Goal: Task Accomplishment & Management: Use online tool/utility

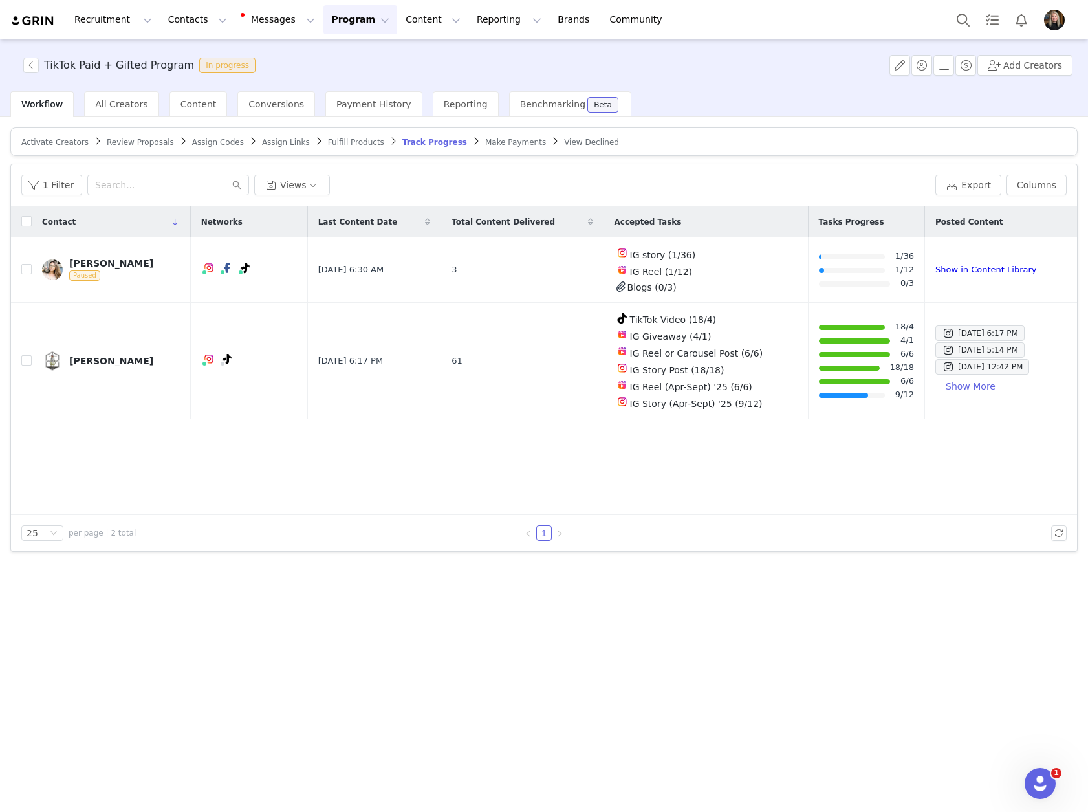
click at [416, 23] on button "Content Content" at bounding box center [433, 19] width 71 height 29
click at [469, 26] on button "Reporting Reporting" at bounding box center [509, 19] width 80 height 29
click at [452, 58] on p "Dashboard" at bounding box center [455, 57] width 49 height 14
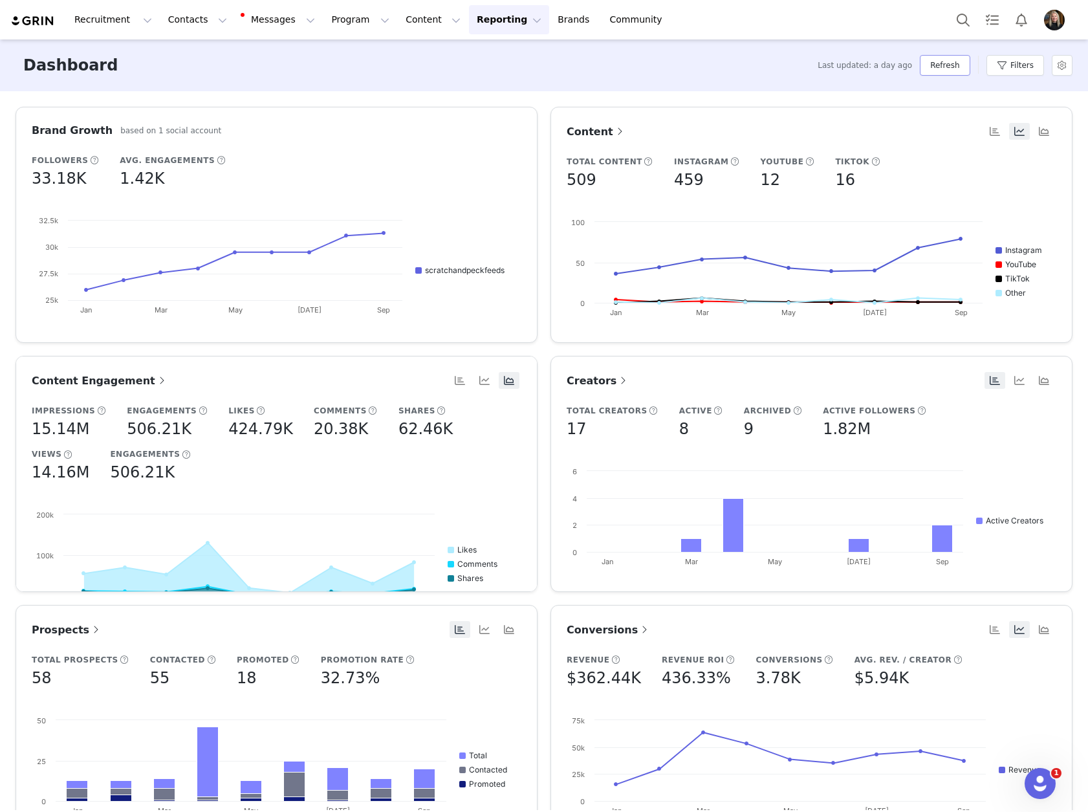
click at [941, 63] on button "Refresh" at bounding box center [945, 65] width 50 height 21
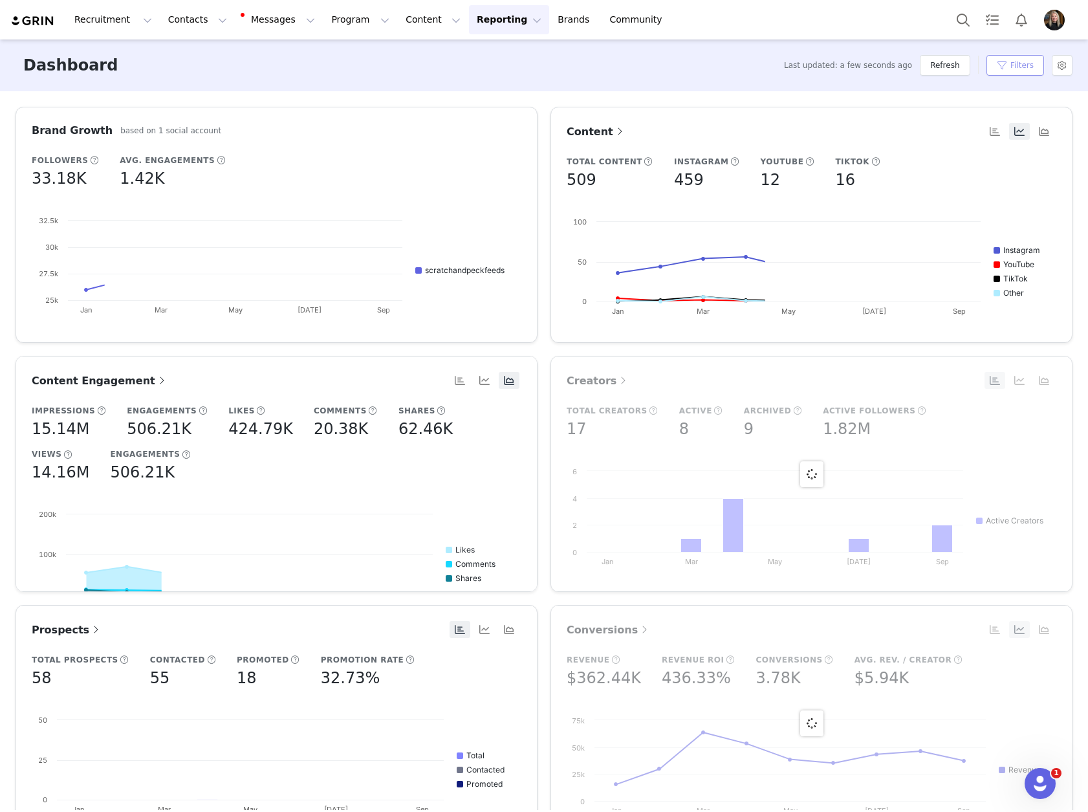
click at [1032, 62] on button "Filters" at bounding box center [1015, 65] width 58 height 21
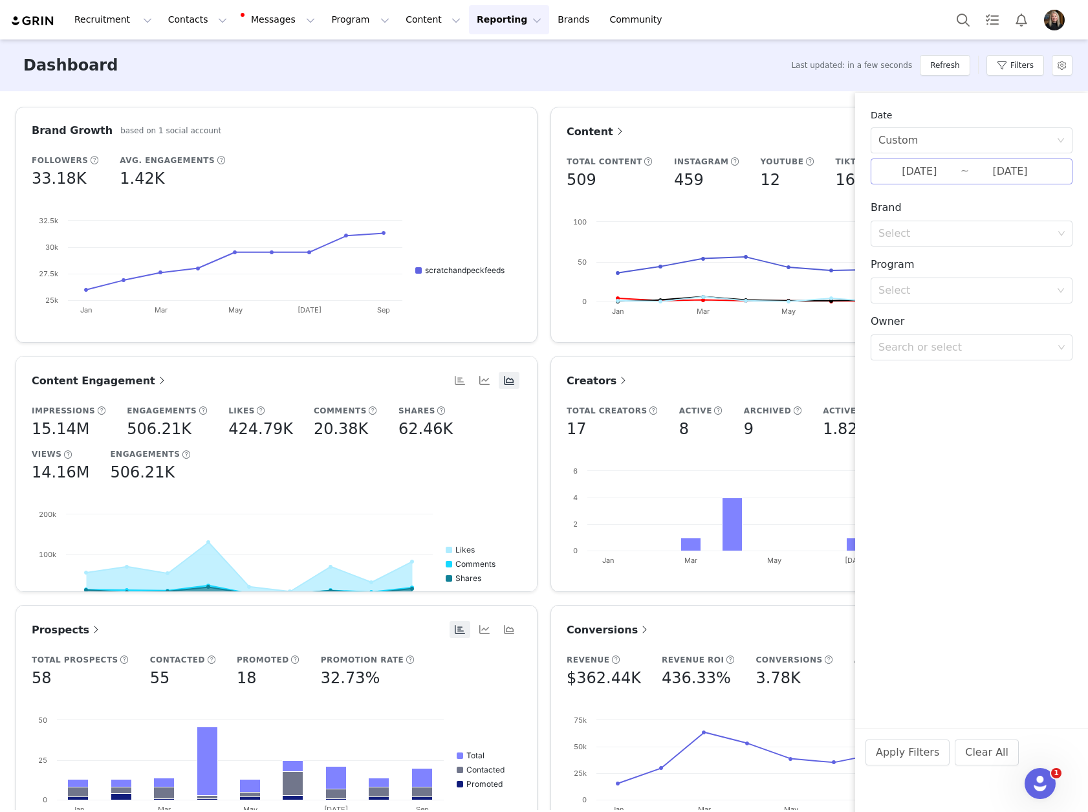
click at [915, 169] on input "[DATE]" at bounding box center [919, 171] width 82 height 17
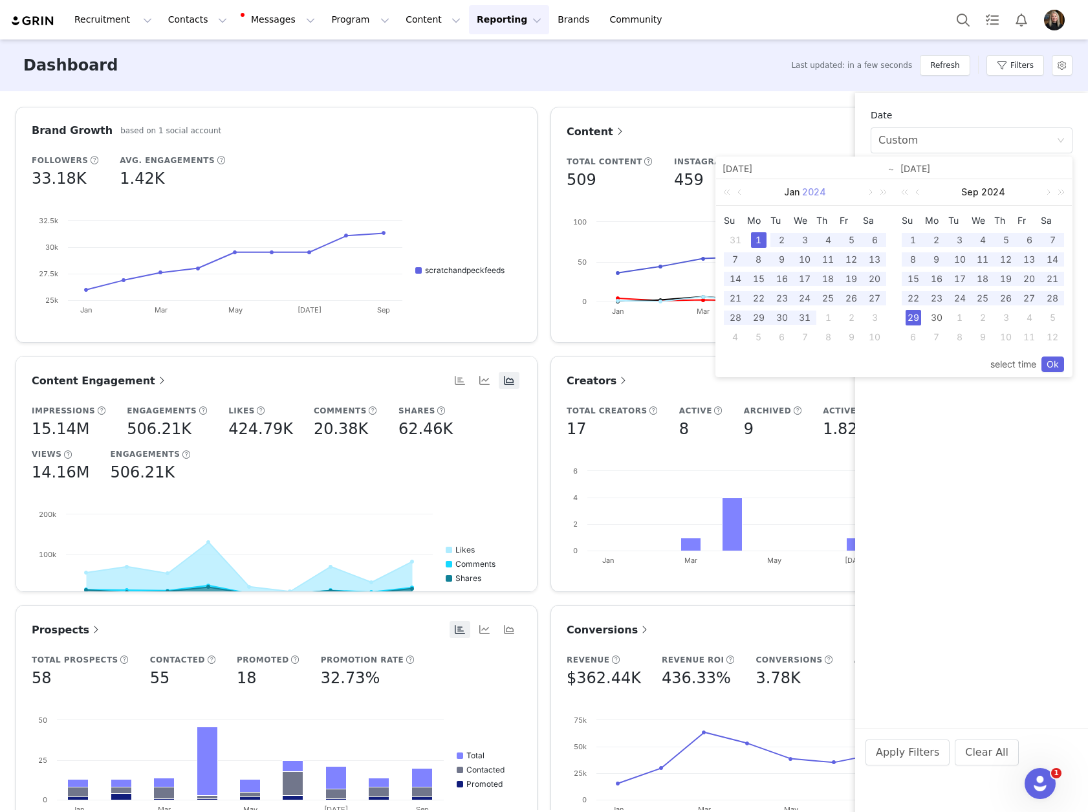
click at [813, 197] on link "2024" at bounding box center [814, 192] width 27 height 26
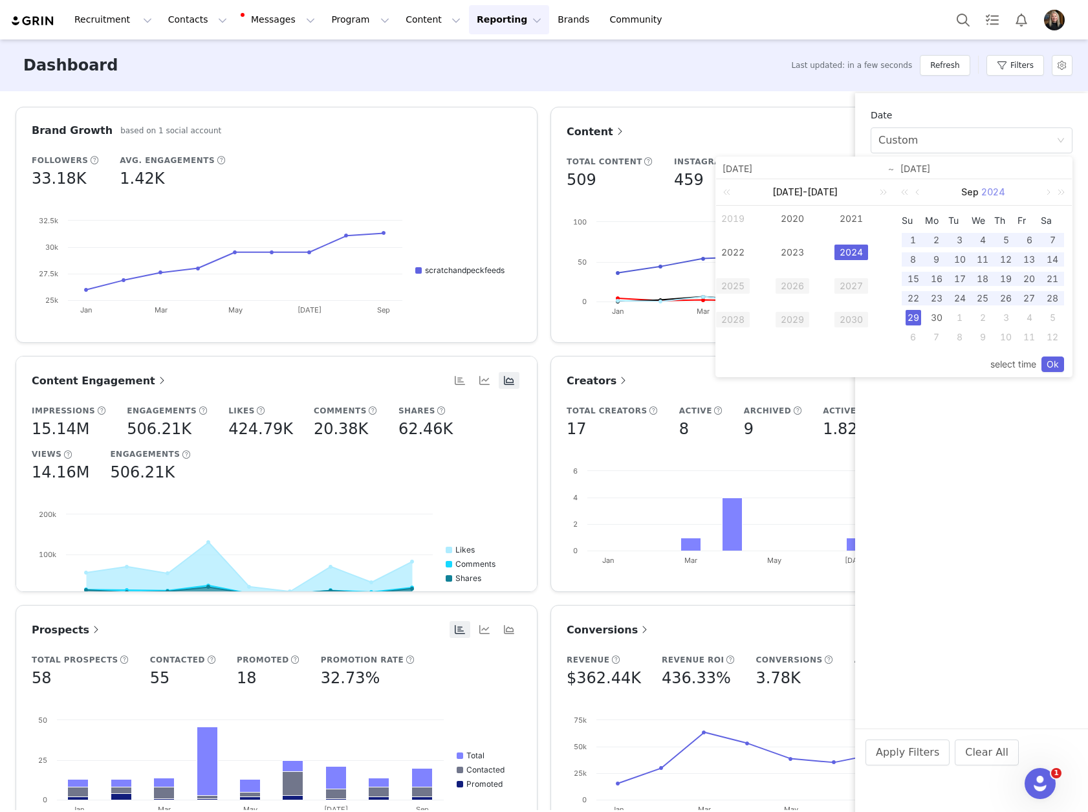
click at [999, 195] on link "2024" at bounding box center [993, 192] width 27 height 26
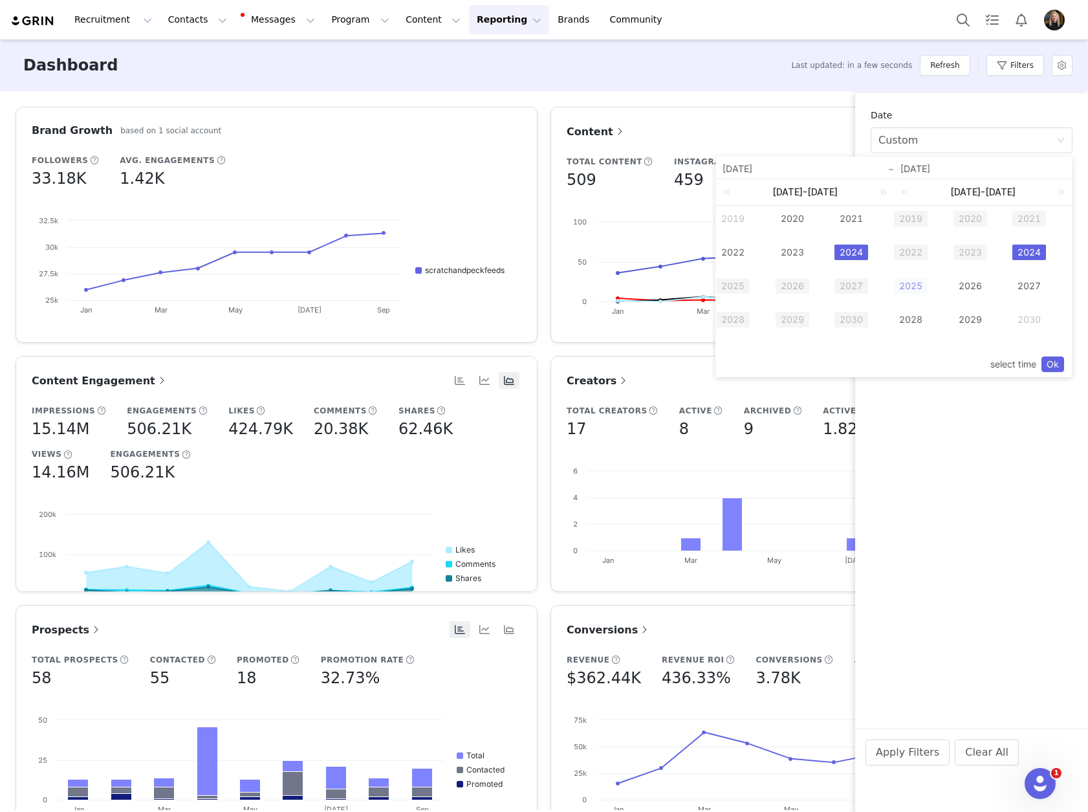
click at [913, 282] on link "2025" at bounding box center [911, 286] width 34 height 16
click at [958, 316] on div "30" at bounding box center [960, 318] width 16 height 16
click at [721, 290] on link "2025" at bounding box center [733, 286] width 34 height 16
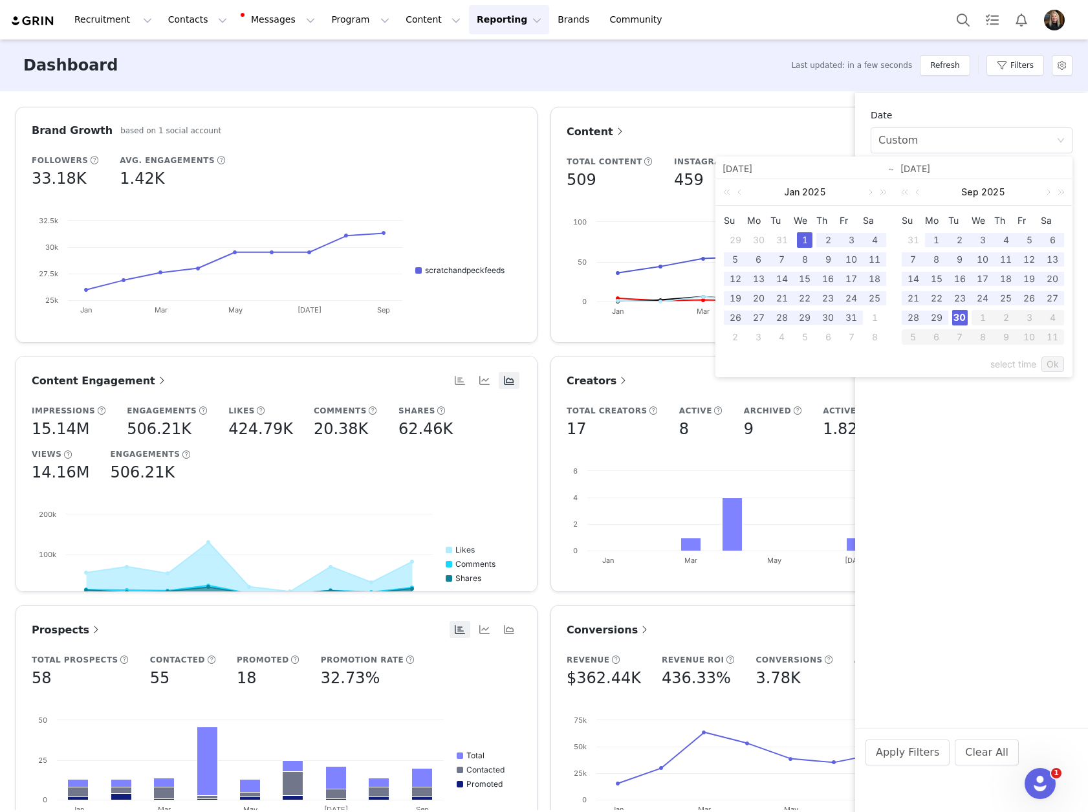
click at [803, 235] on div "1" at bounding box center [805, 240] width 16 height 16
type input "[DATE]"
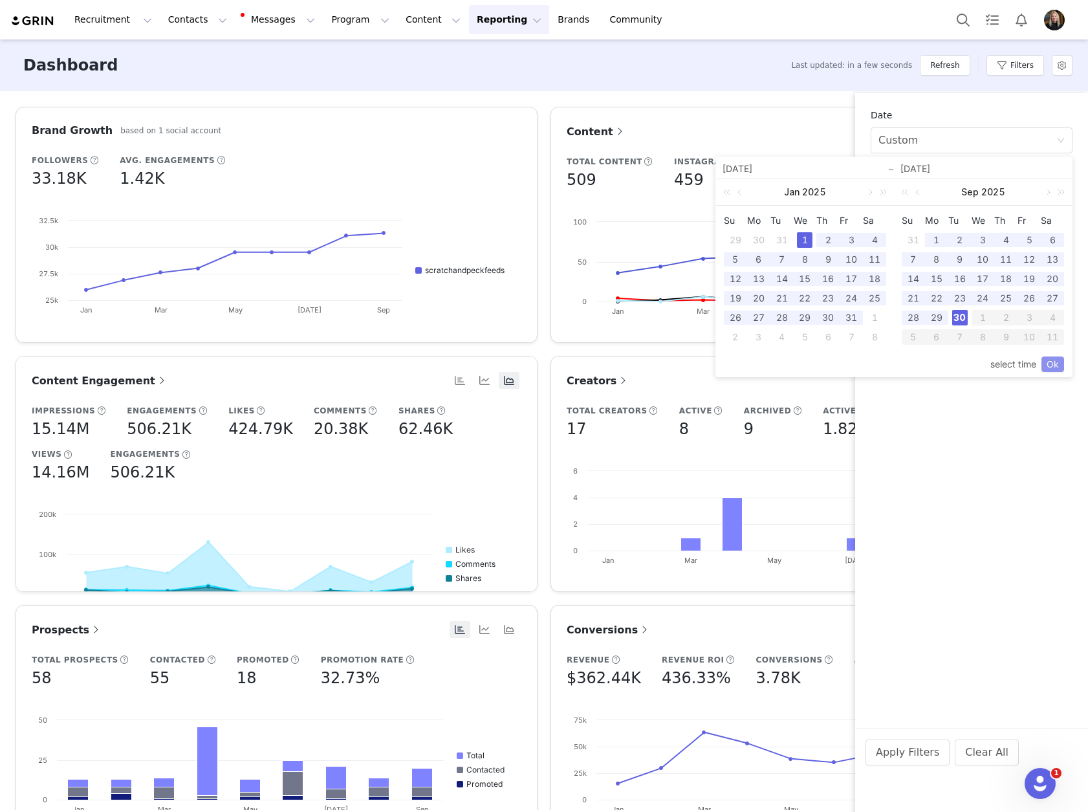
click at [1052, 360] on link "Ok" at bounding box center [1052, 364] width 23 height 16
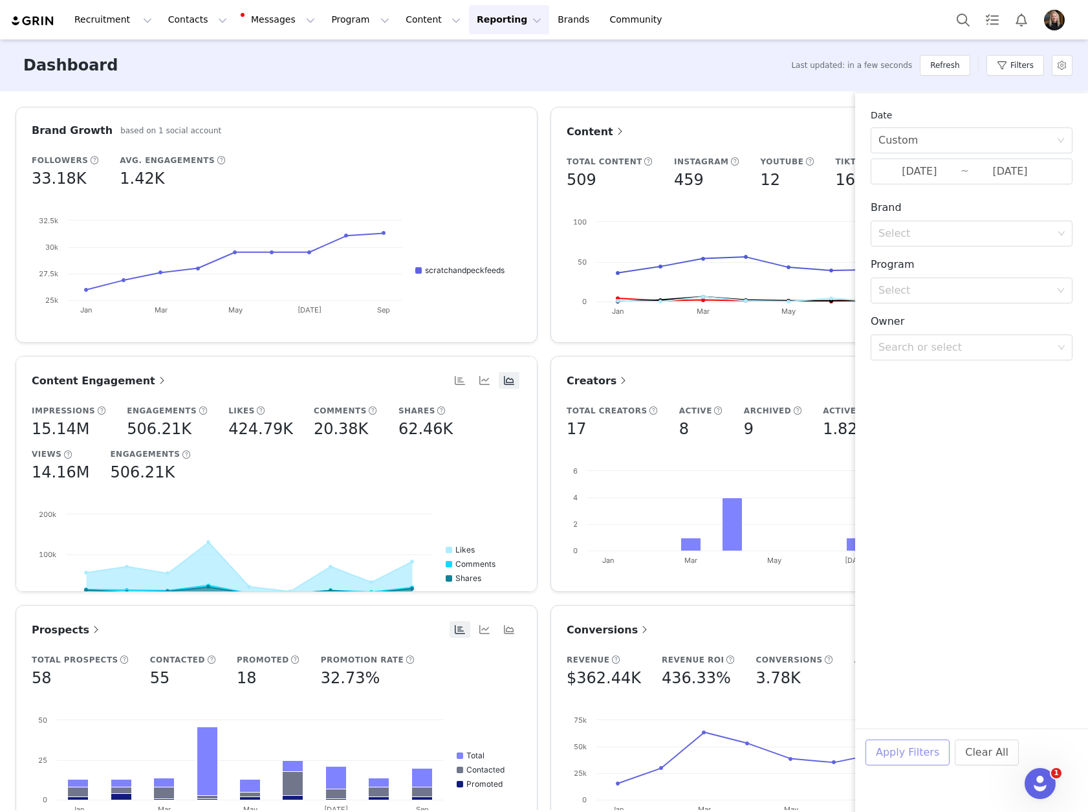
click at [917, 750] on button "Apply Filters" at bounding box center [907, 752] width 84 height 26
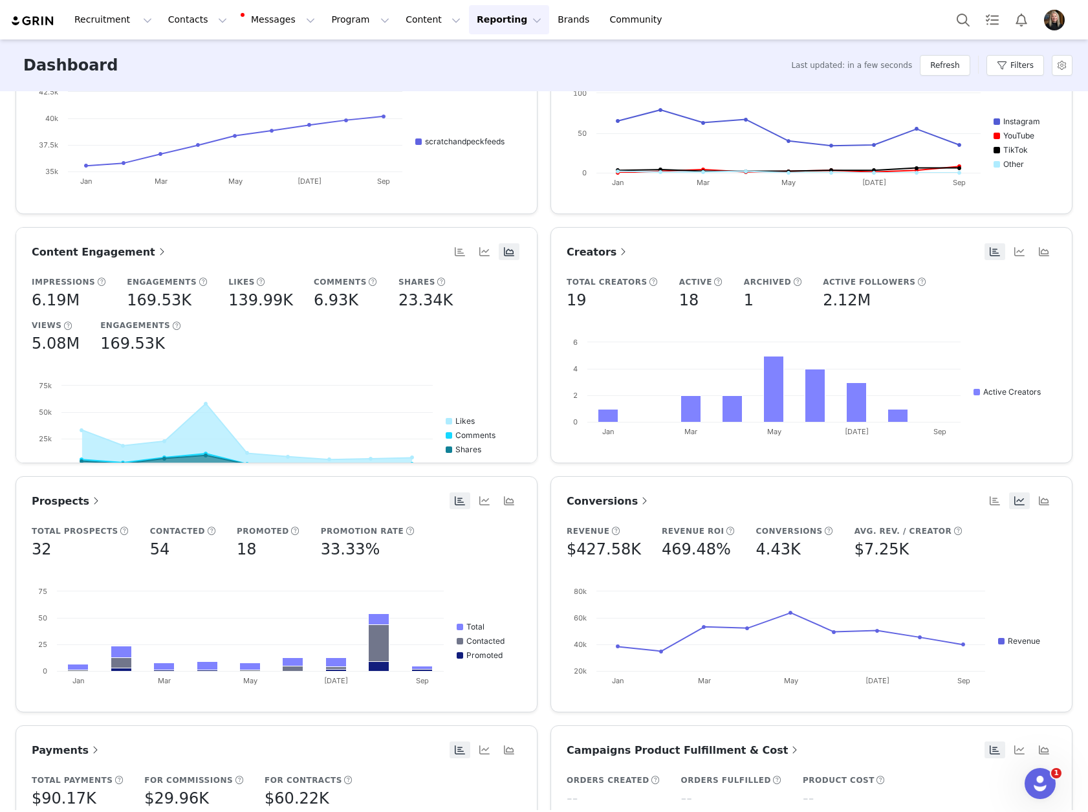
scroll to position [129, 0]
click at [1010, 72] on button "Filters" at bounding box center [1015, 65] width 58 height 21
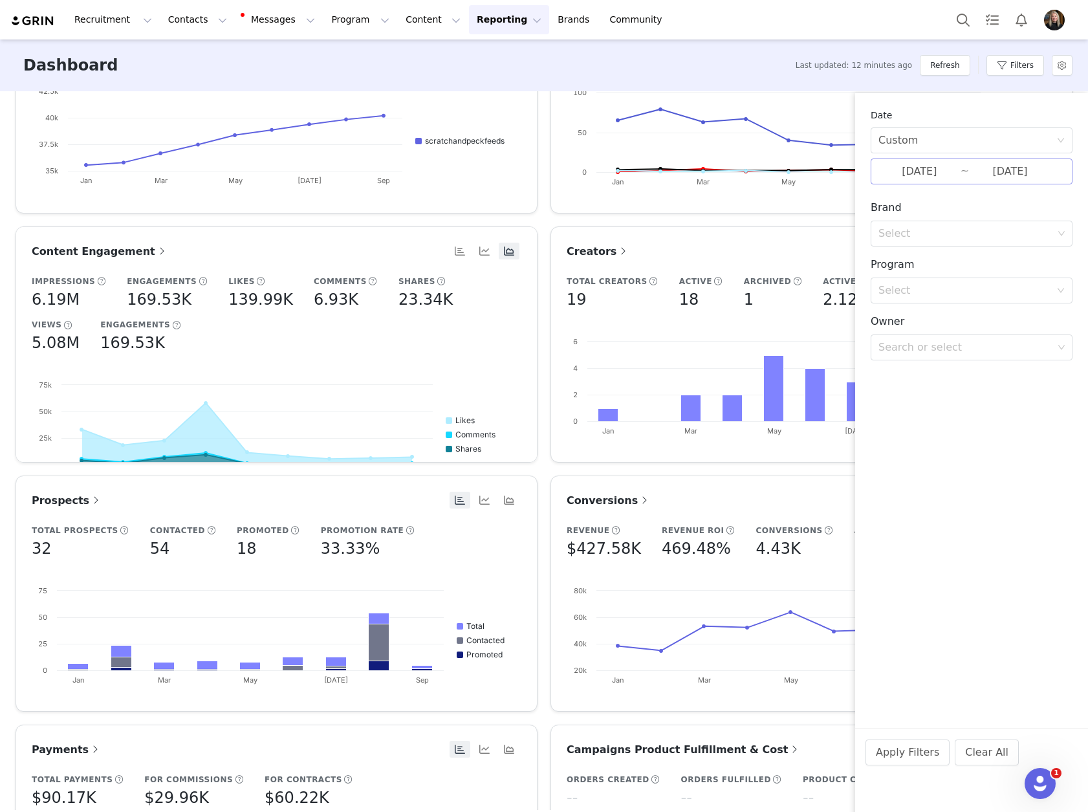
click at [926, 169] on input "[DATE]" at bounding box center [919, 171] width 82 height 17
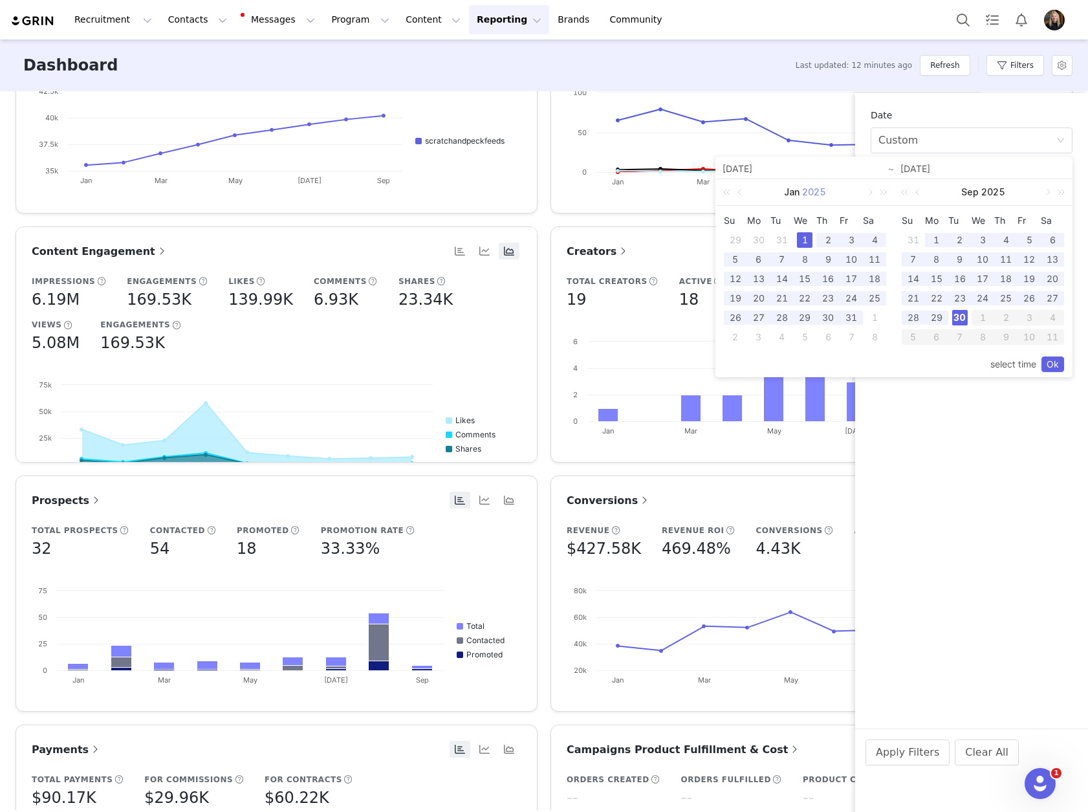
click at [815, 197] on link "2025" at bounding box center [814, 192] width 27 height 26
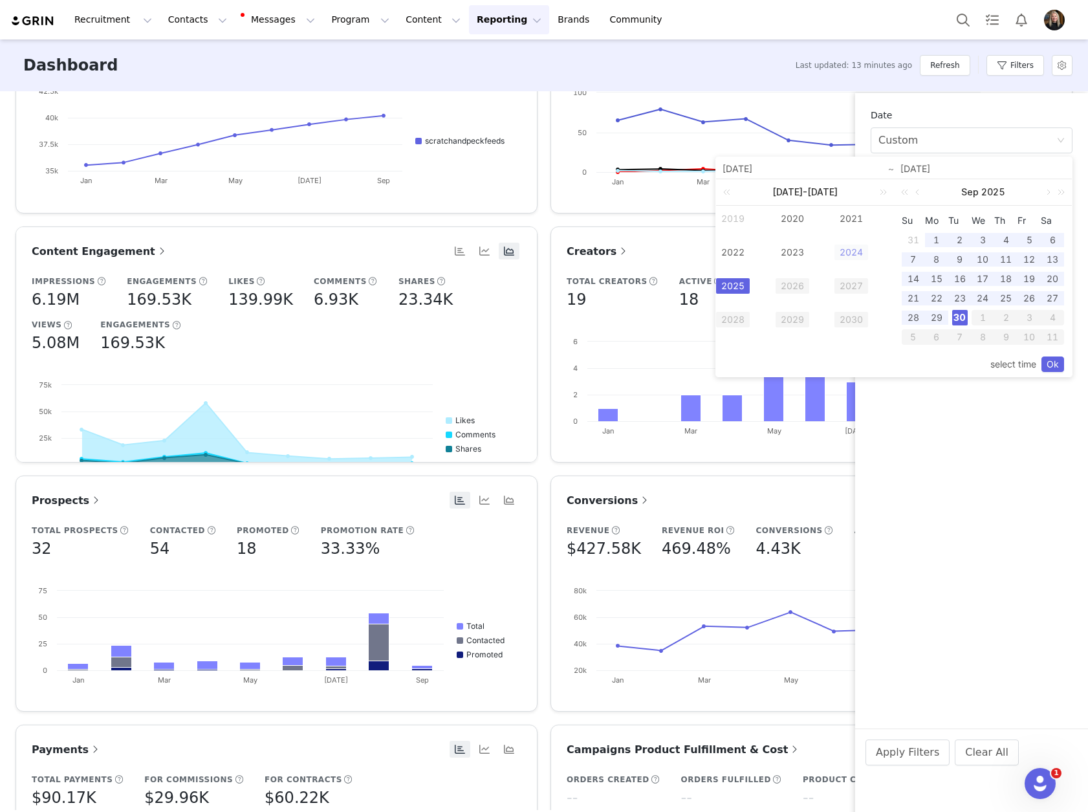
click at [860, 245] on link "2024" at bounding box center [851, 253] width 34 height 16
click at [763, 238] on div "1" at bounding box center [759, 240] width 16 height 16
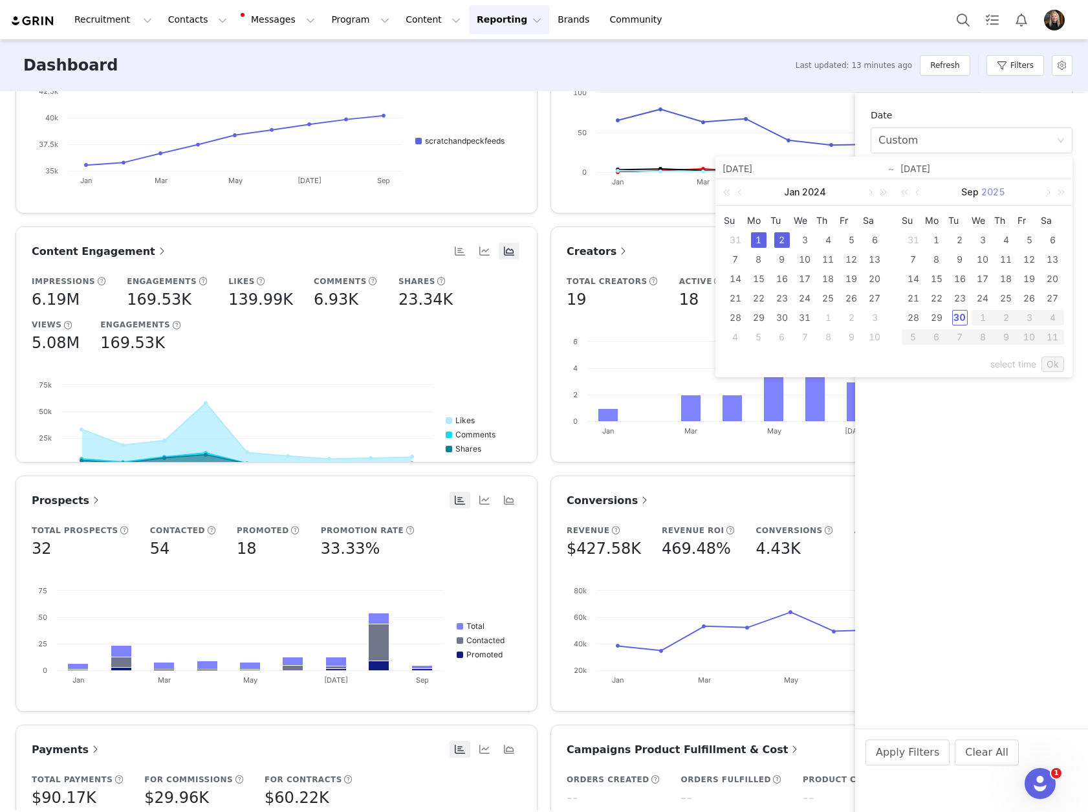
click at [982, 199] on link "2025" at bounding box center [993, 192] width 27 height 26
click at [1033, 246] on link "2024" at bounding box center [1029, 253] width 34 height 16
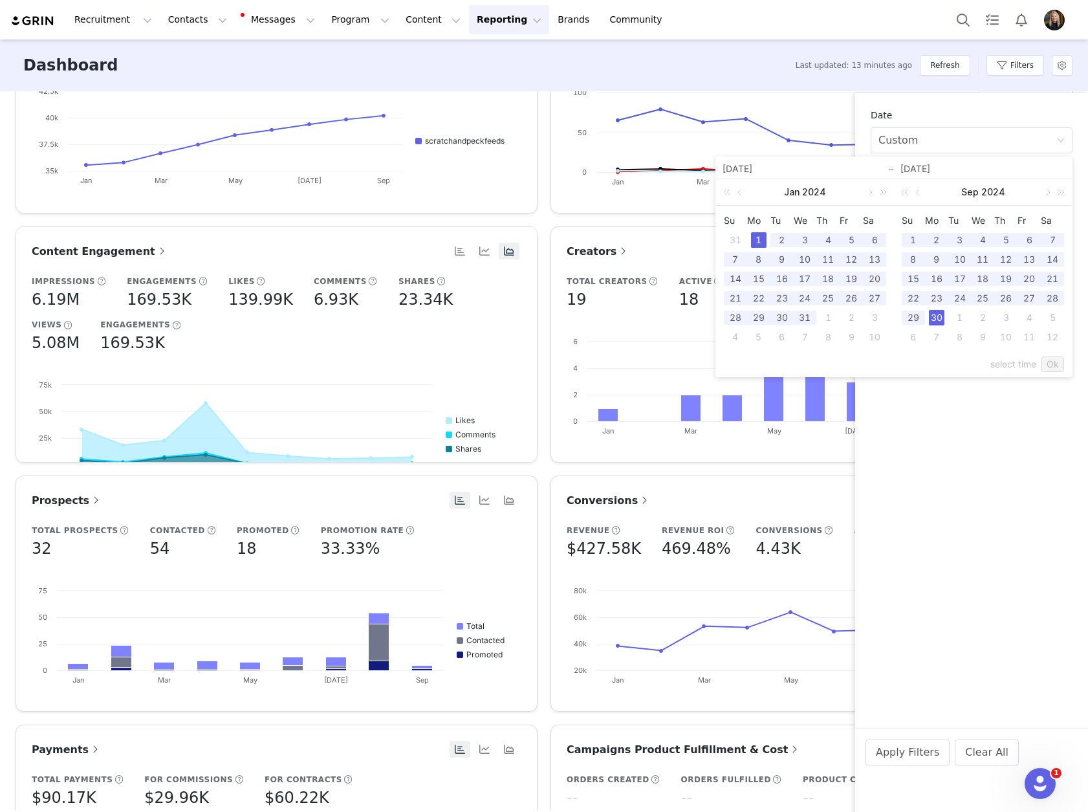
click at [938, 315] on div "30" at bounding box center [937, 318] width 16 height 16
type input "[DATE]"
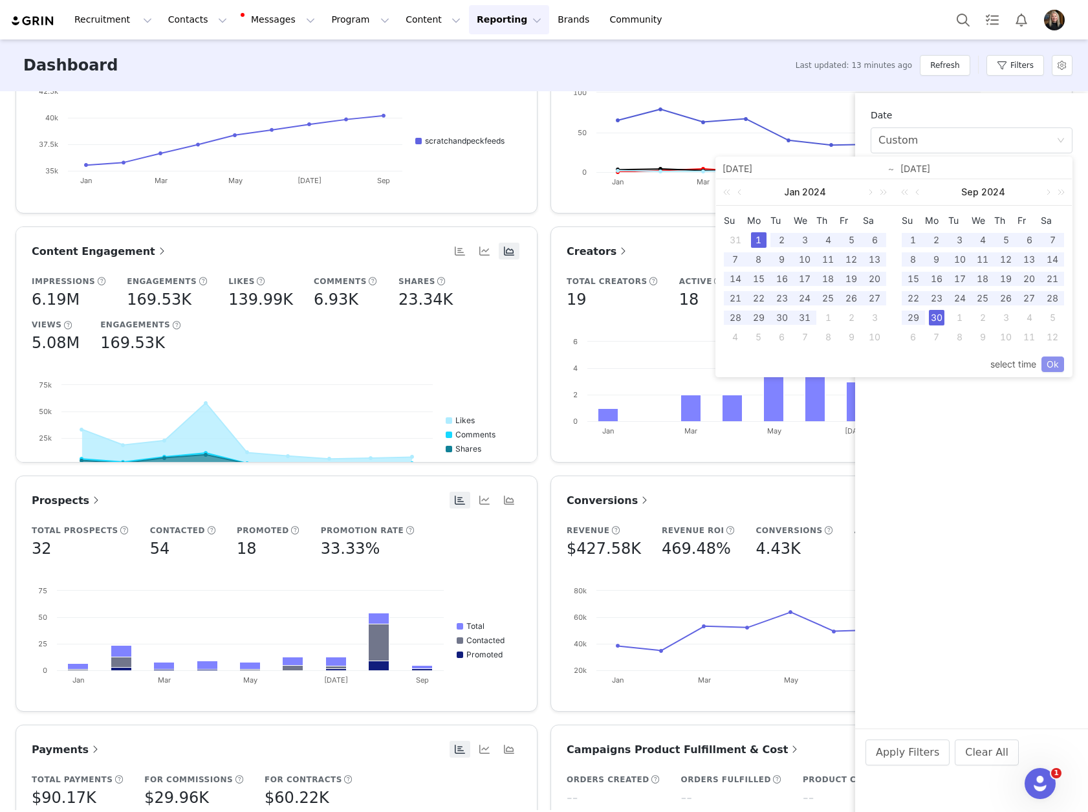
click at [1051, 364] on link "Ok" at bounding box center [1052, 364] width 23 height 16
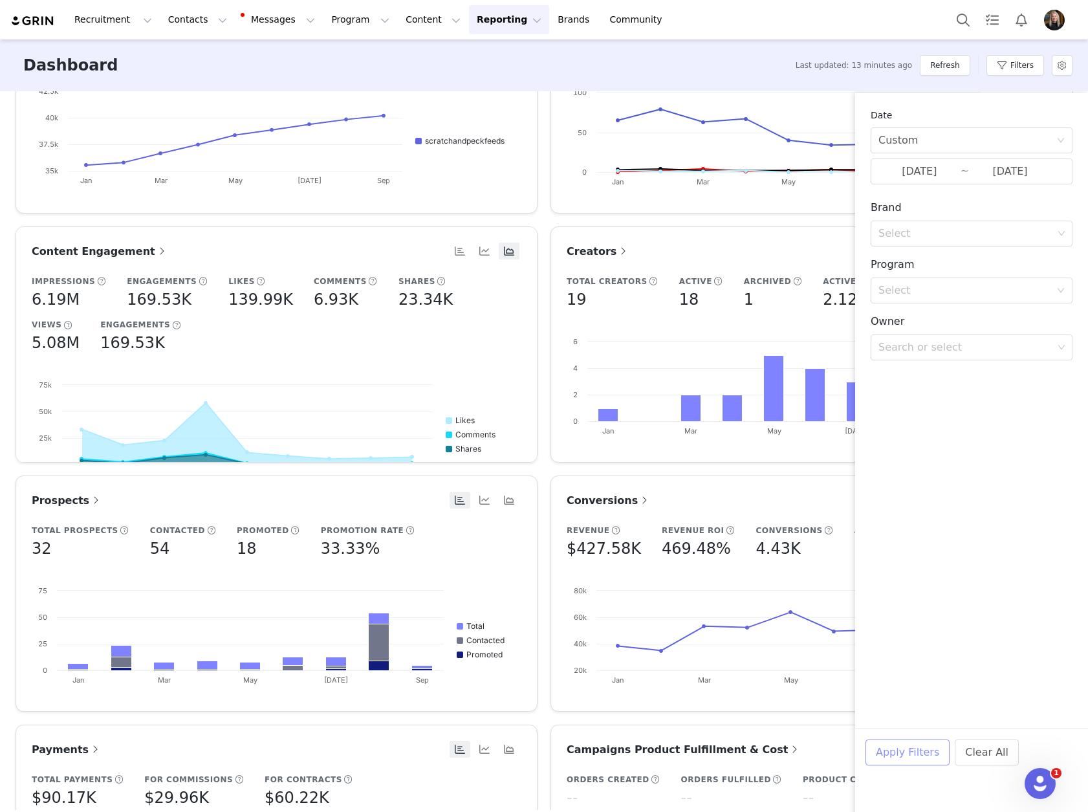
click at [893, 751] on button "Apply Filters" at bounding box center [907, 752] width 84 height 26
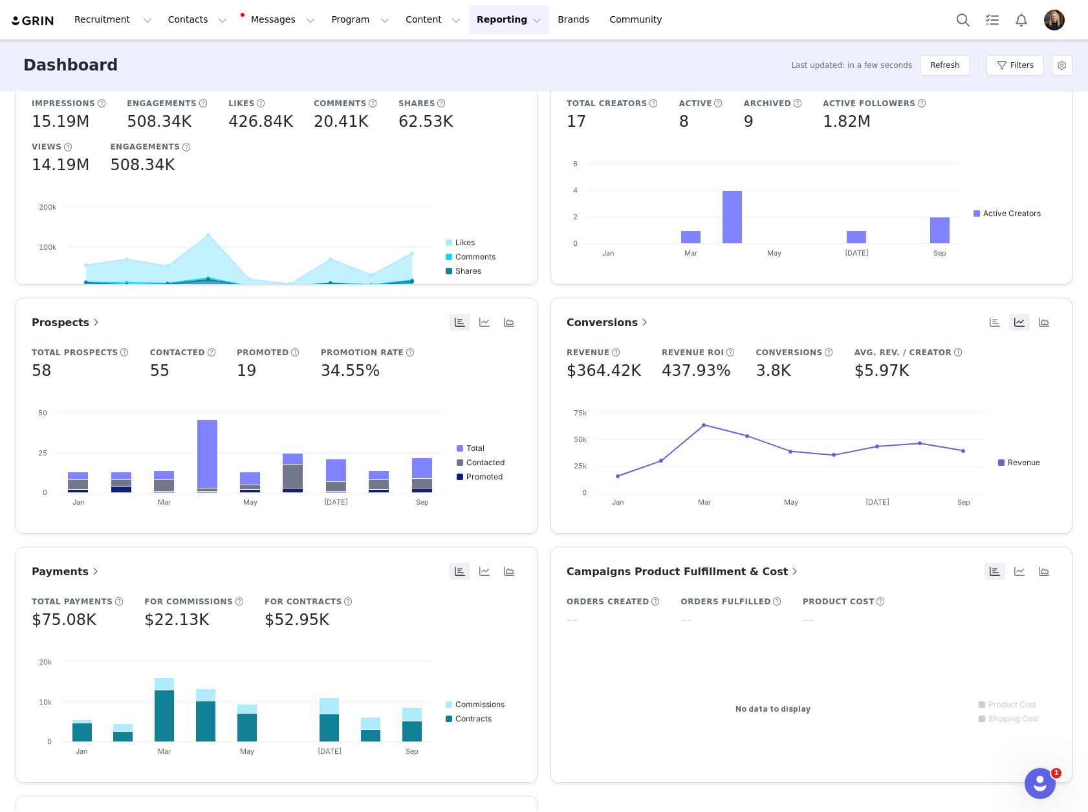
scroll to position [323, 0]
